Goal: Task Accomplishment & Management: Use online tool/utility

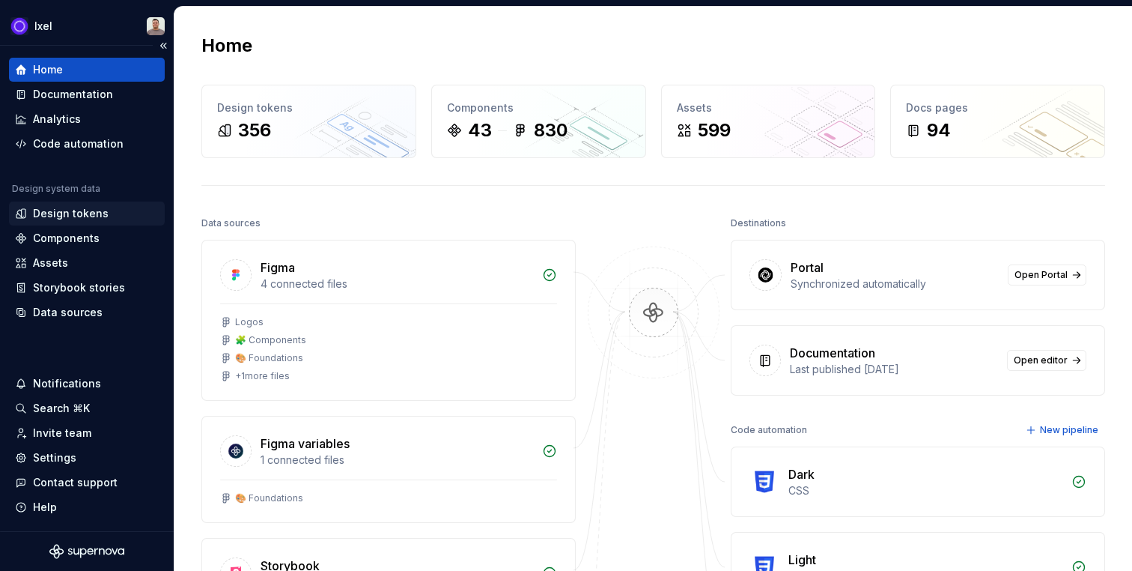
click at [58, 225] on div "Design tokens" at bounding box center [87, 213] width 156 height 24
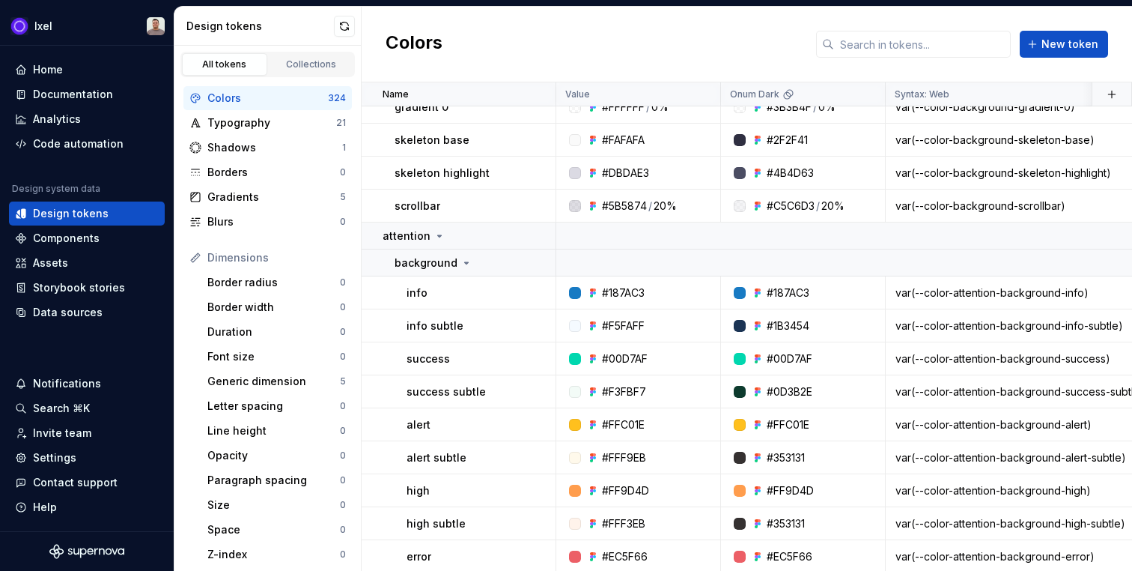
scroll to position [3508, 0]
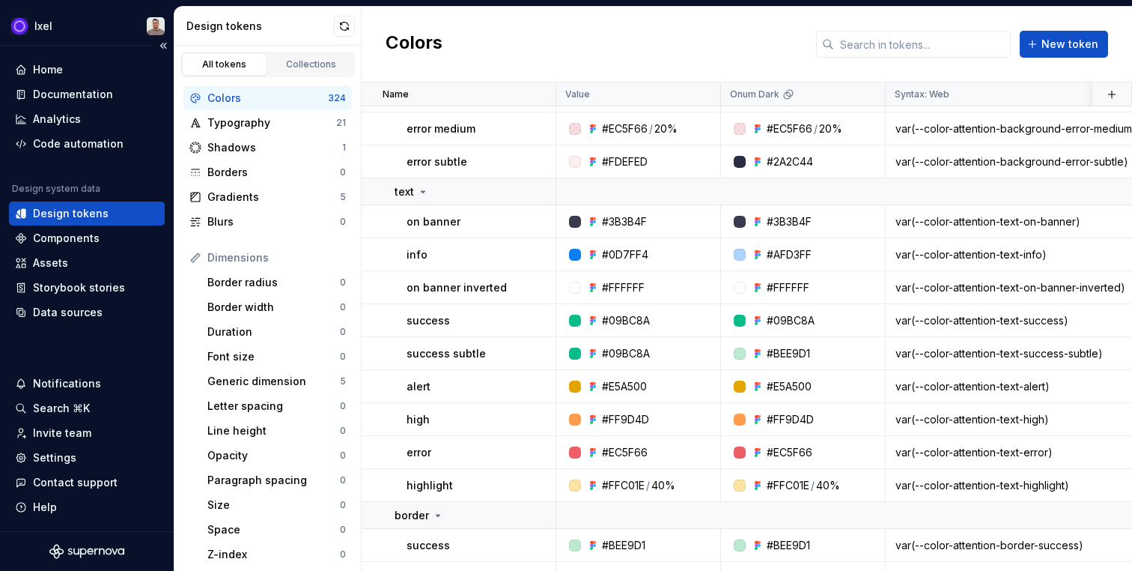
click at [70, 159] on div "Home Documentation Analytics Code automation Design system data Design tokens C…" at bounding box center [87, 191] width 156 height 267
click at [70, 150] on div "Code automation" at bounding box center [78, 143] width 91 height 15
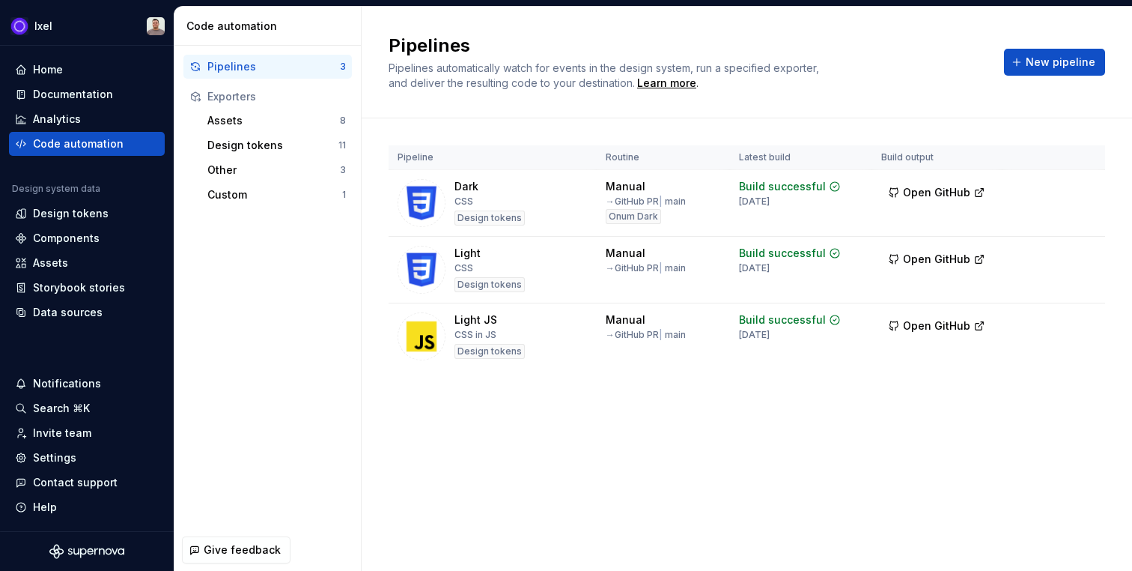
click at [604, 487] on div "Pipelines Pipelines automatically watch for events in the design system, run a …" at bounding box center [747, 289] width 771 height 564
click at [75, 219] on div "Design tokens" at bounding box center [71, 213] width 76 height 15
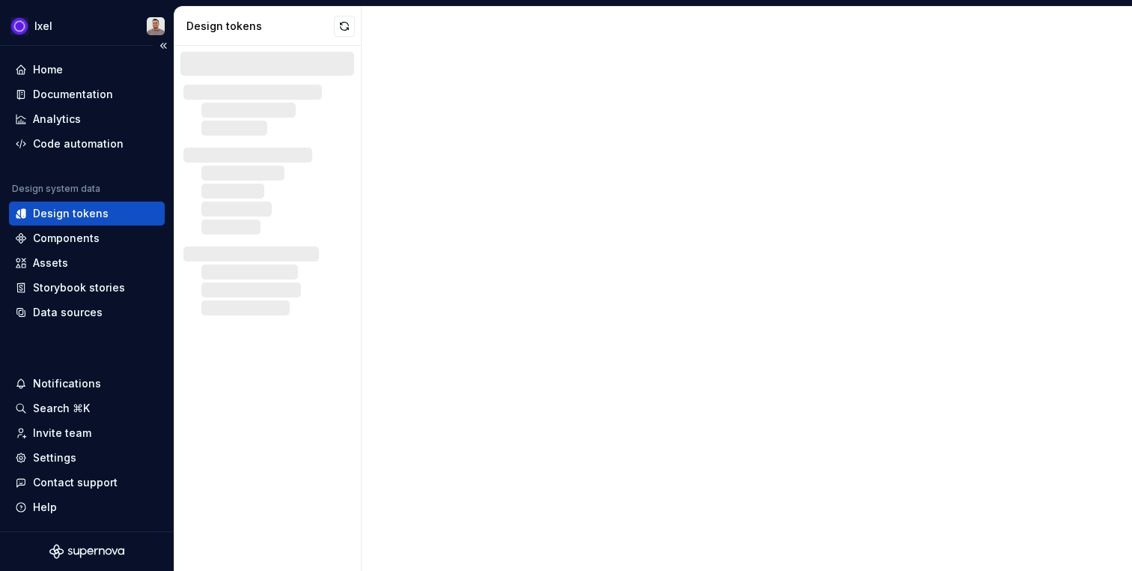
click at [75, 216] on div "Design tokens" at bounding box center [71, 213] width 76 height 15
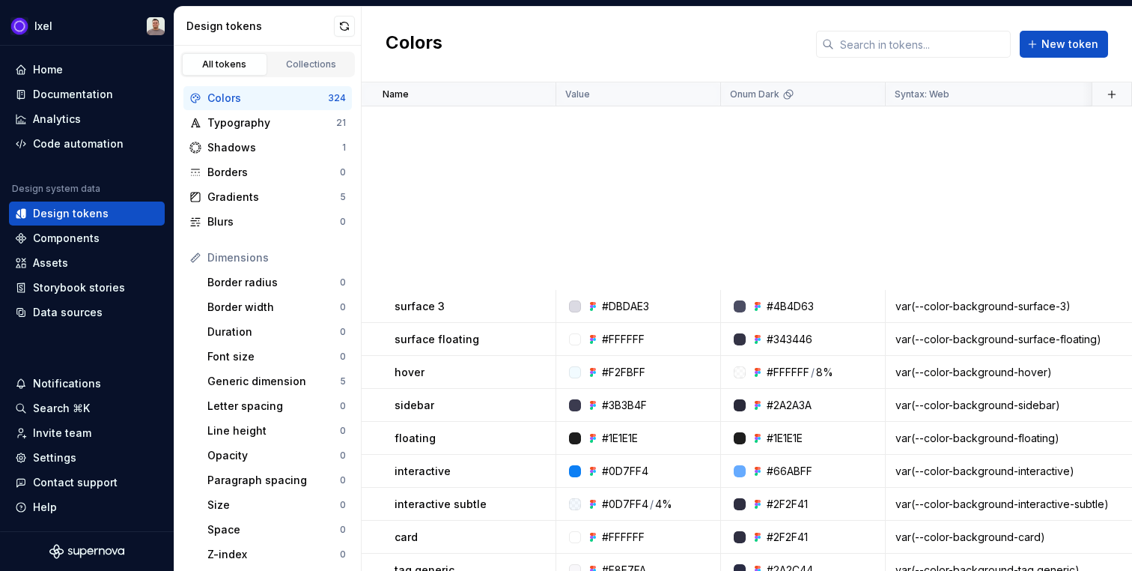
scroll to position [2214, 0]
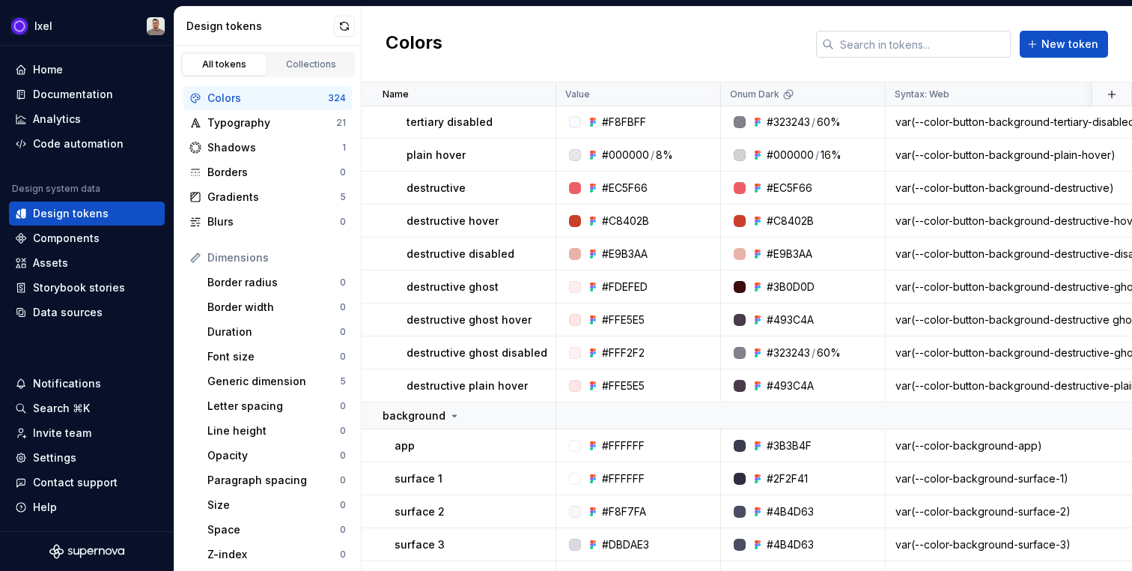
click at [945, 40] on input "text" at bounding box center [922, 44] width 177 height 27
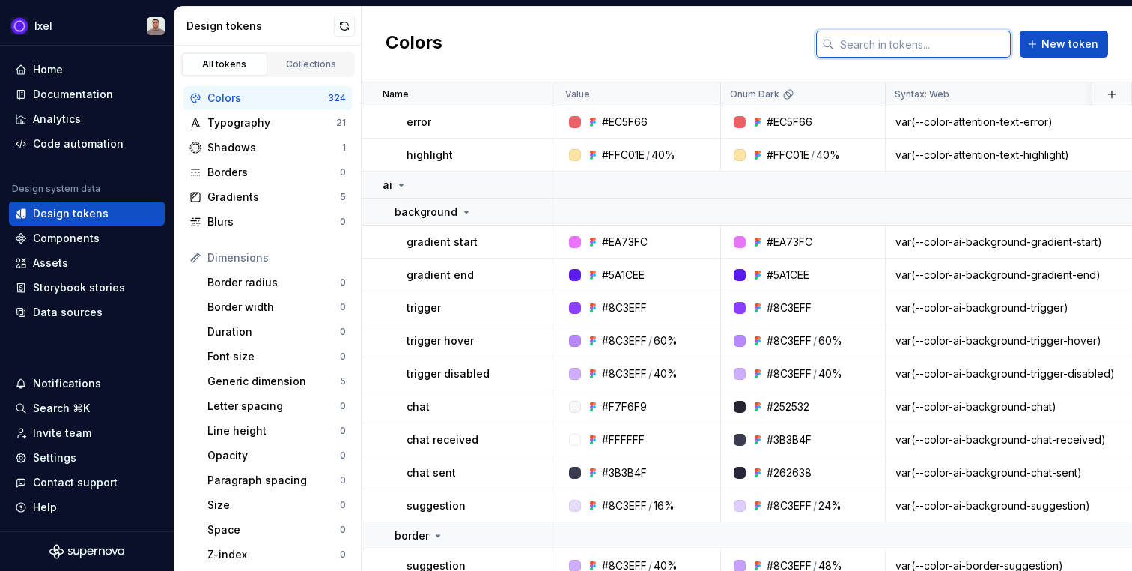
scroll to position [2424, 0]
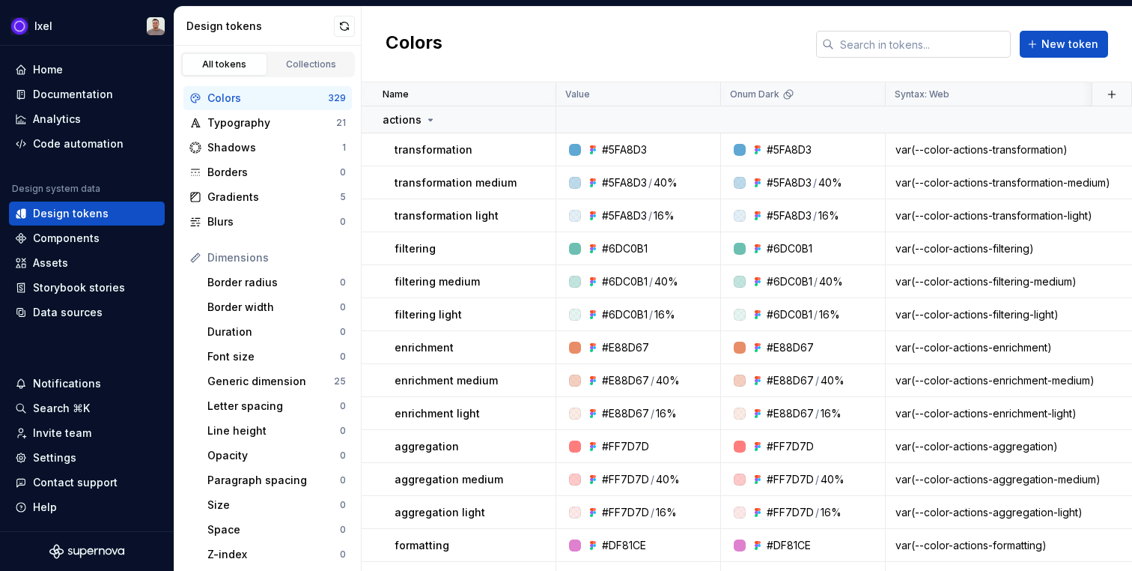
click at [914, 47] on input "text" at bounding box center [922, 44] width 177 height 27
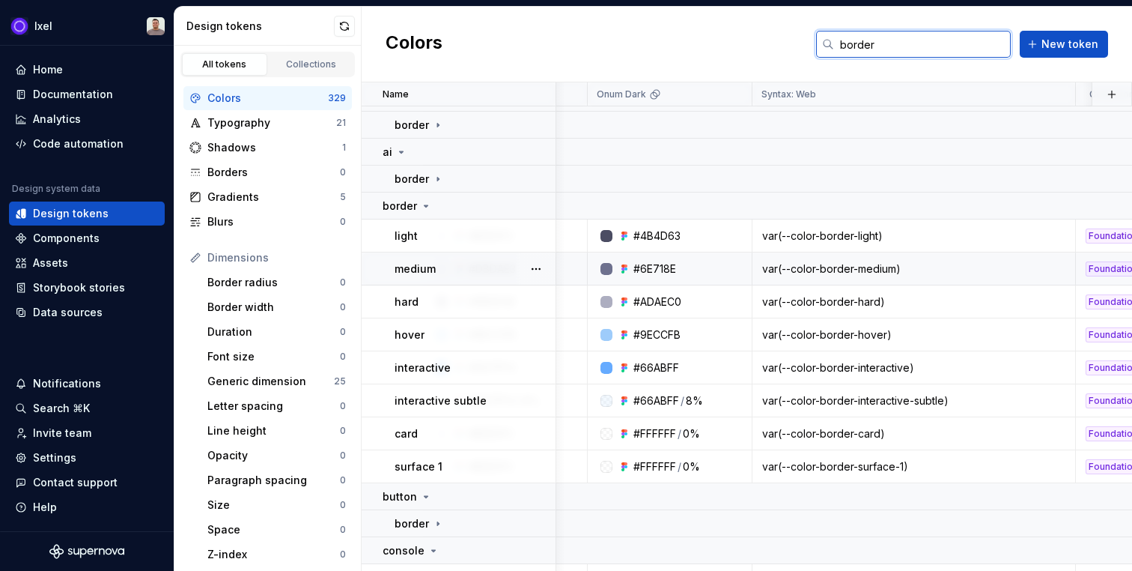
scroll to position [22, 0]
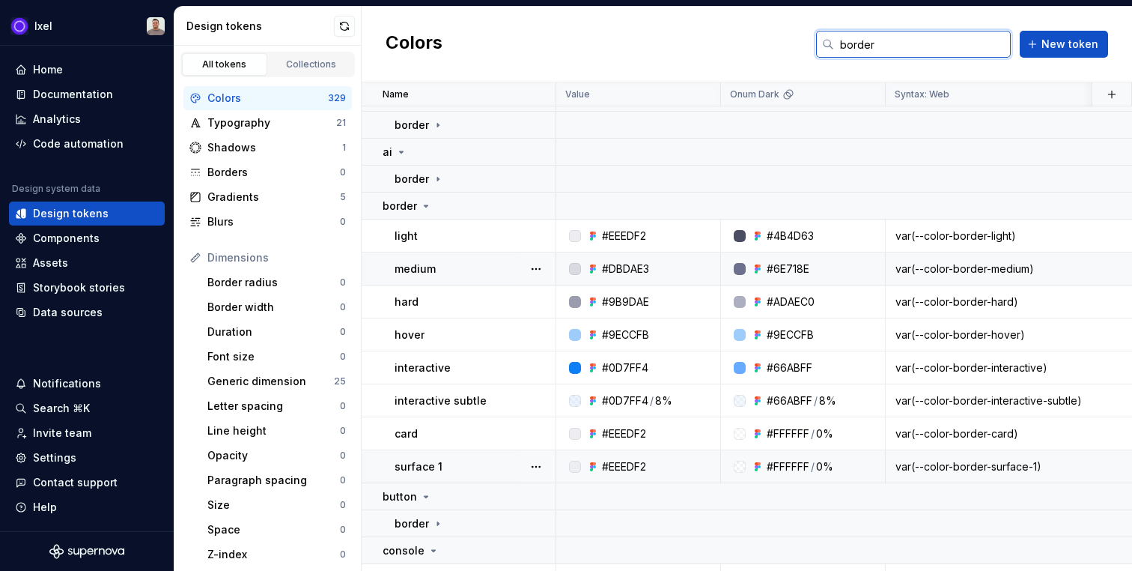
type input "border"
click at [964, 455] on td "var(--color-border-surface-1)" at bounding box center [1047, 466] width 323 height 33
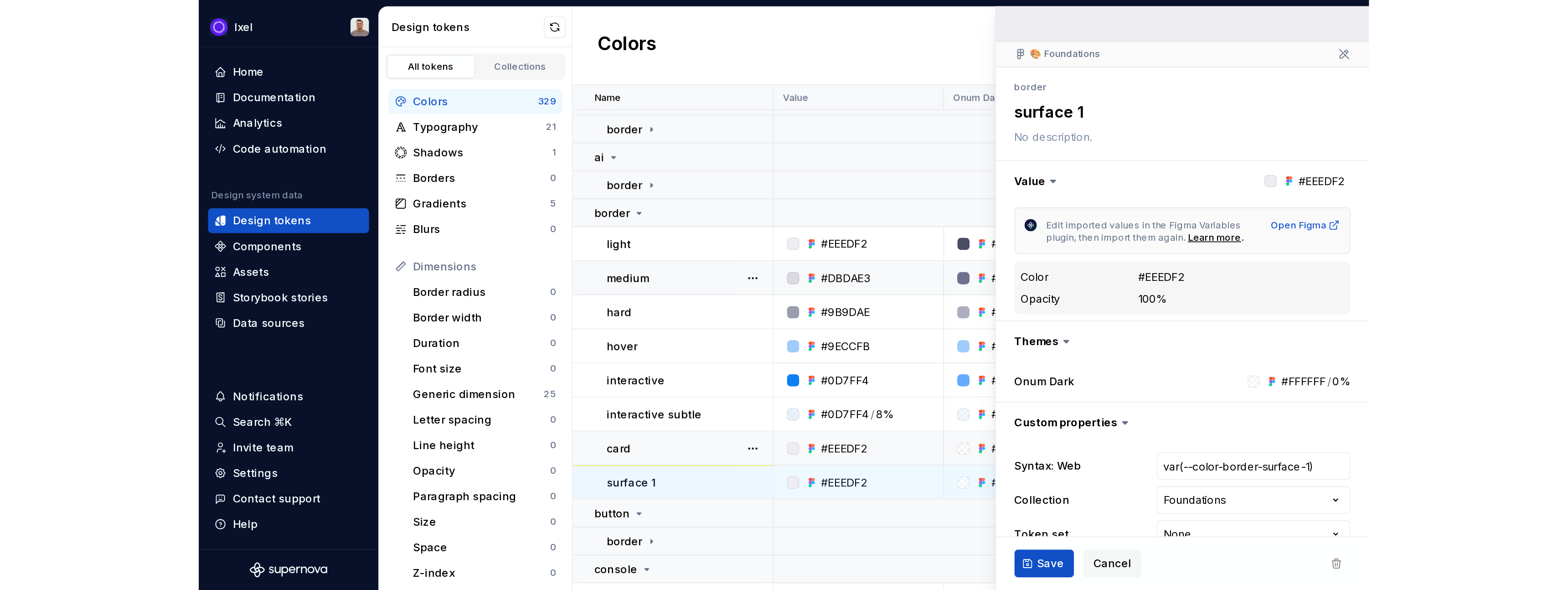
scroll to position [80, 0]
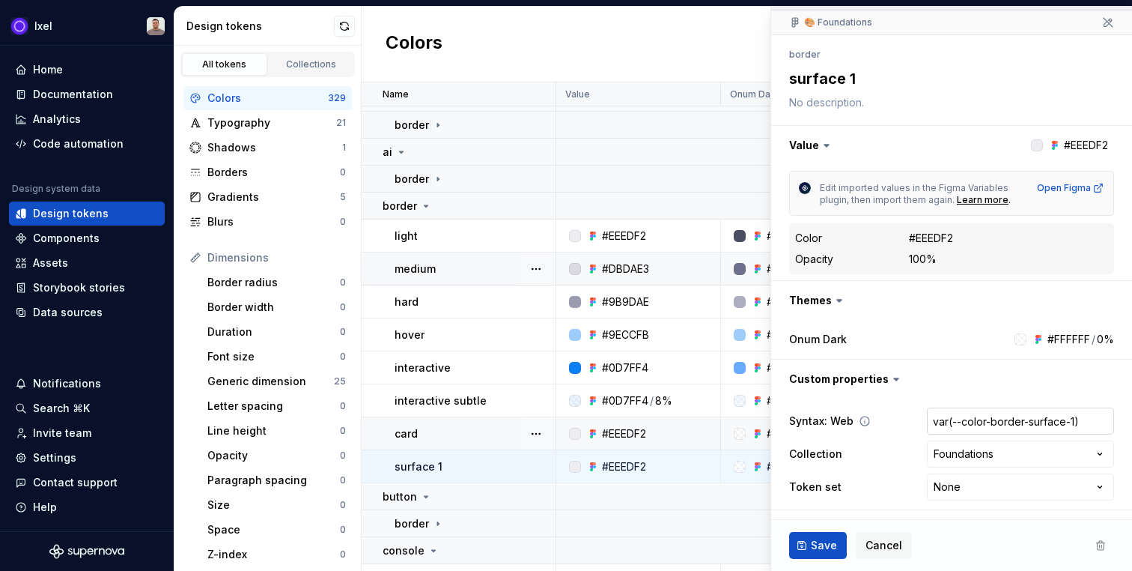
click at [949, 412] on input "var(--color-border-surface-1)" at bounding box center [1020, 420] width 187 height 27
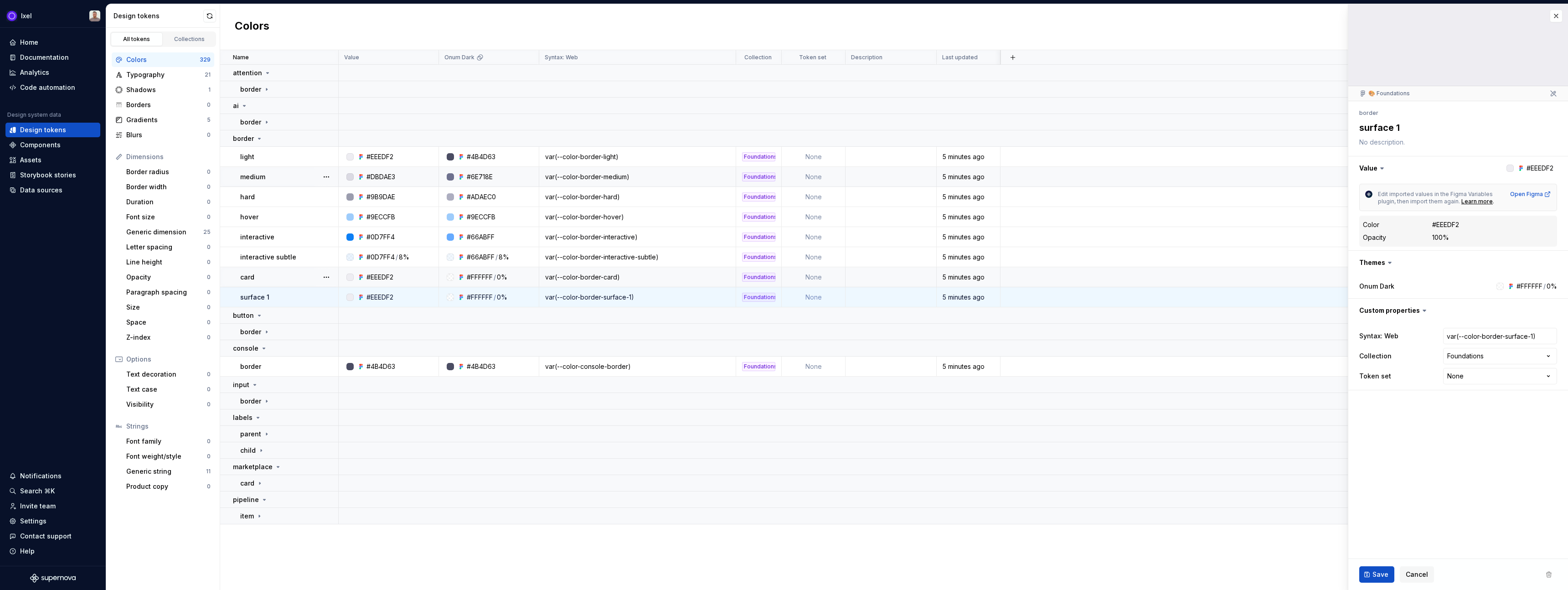
scroll to position [0, 0]
type textarea "*"
